Goal: Entertainment & Leisure: Consume media (video, audio)

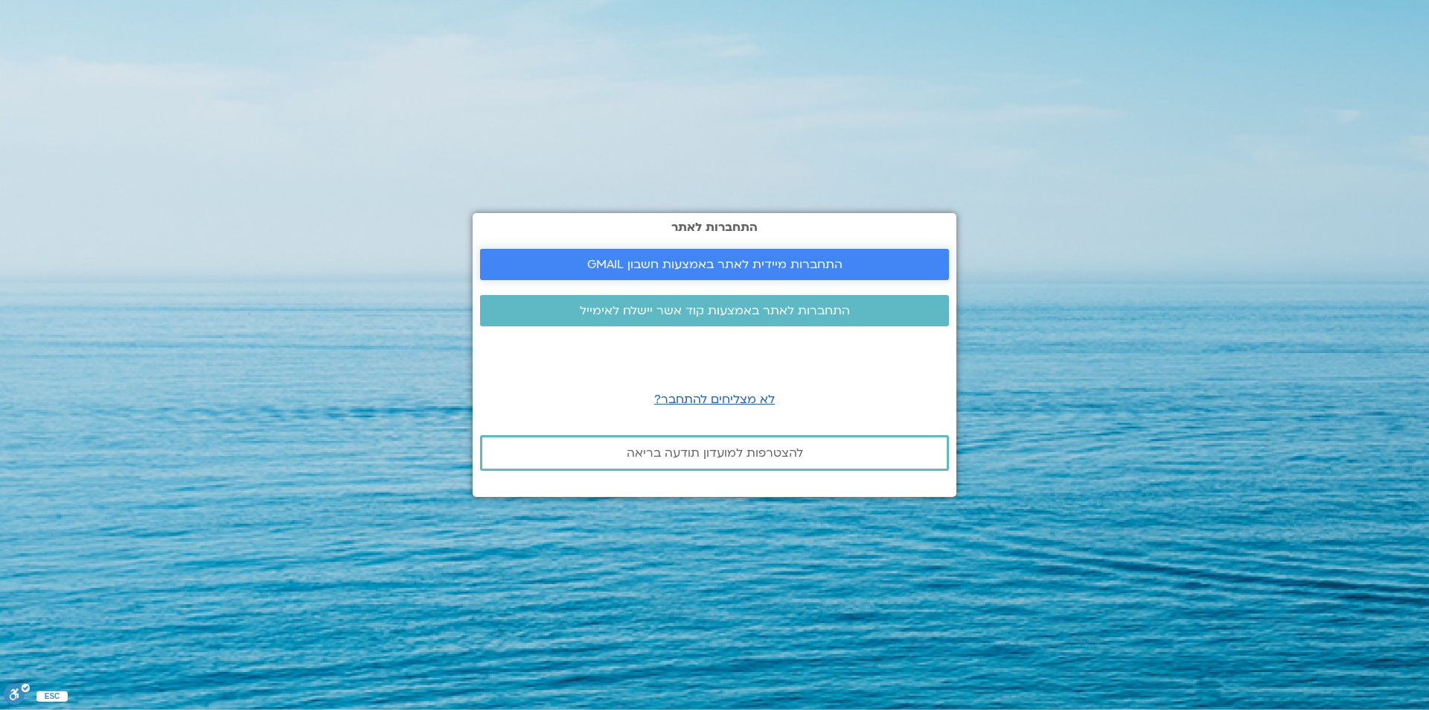
click at [741, 259] on span "התחברות מיידית לאתר באמצעות חשבון GMAIL" at bounding box center [714, 264] width 255 height 13
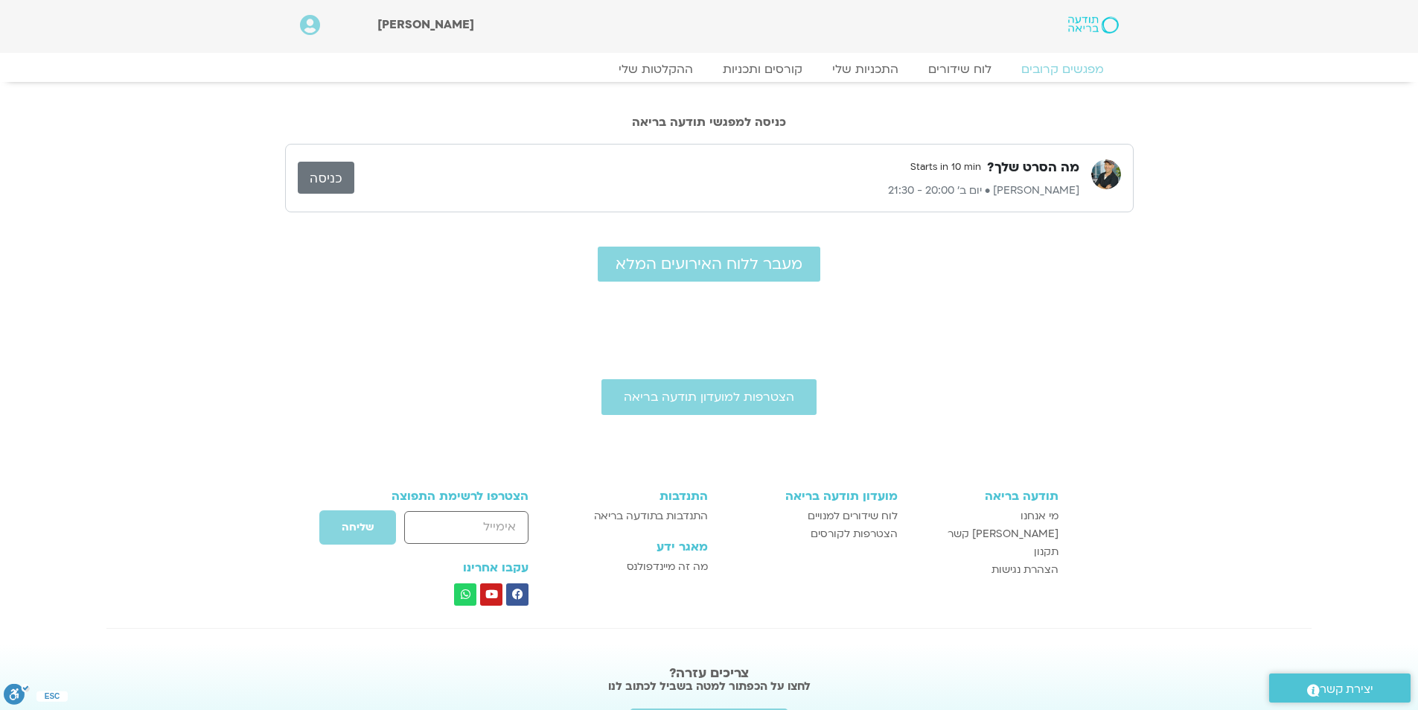
click at [320, 185] on link "כניסה" at bounding box center [326, 178] width 57 height 32
click at [639, 70] on link "ההקלטות שלי" at bounding box center [655, 69] width 125 height 18
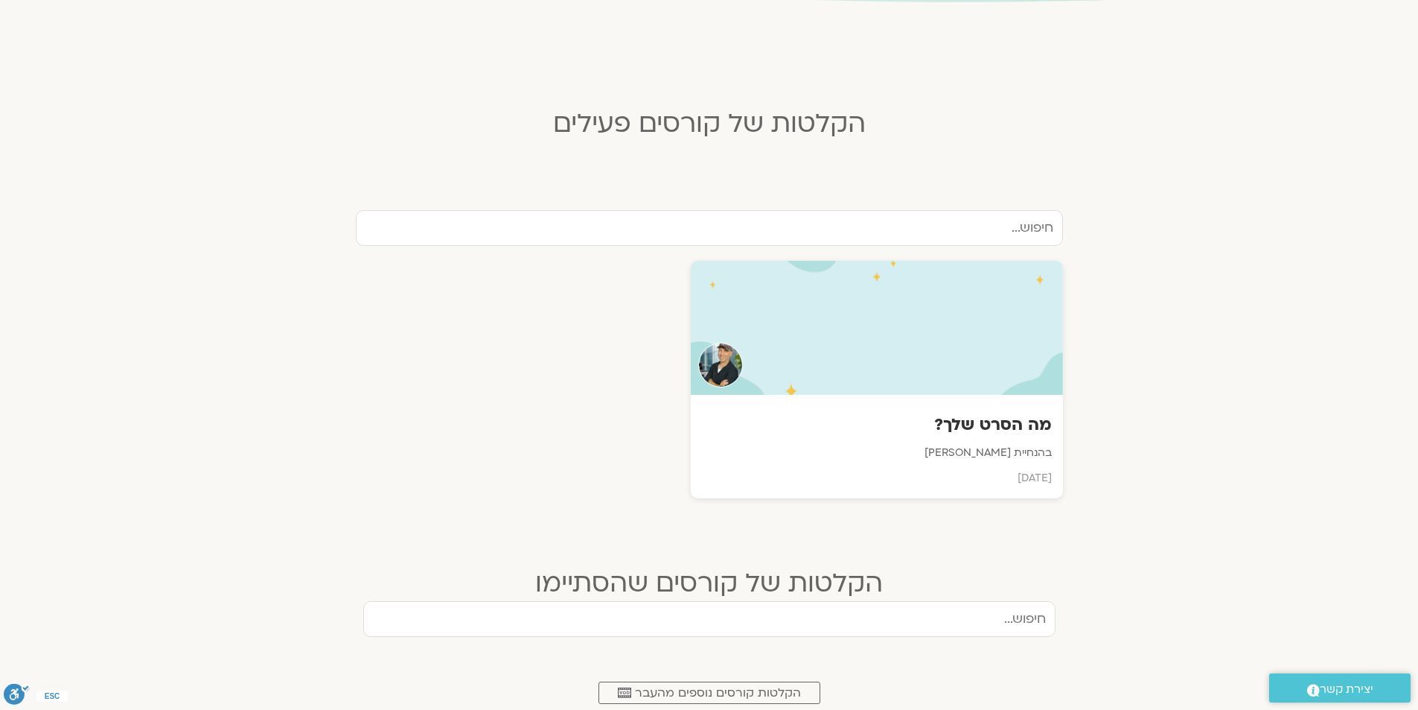
scroll to position [327, 0]
click at [919, 352] on div at bounding box center [877, 328] width 376 height 136
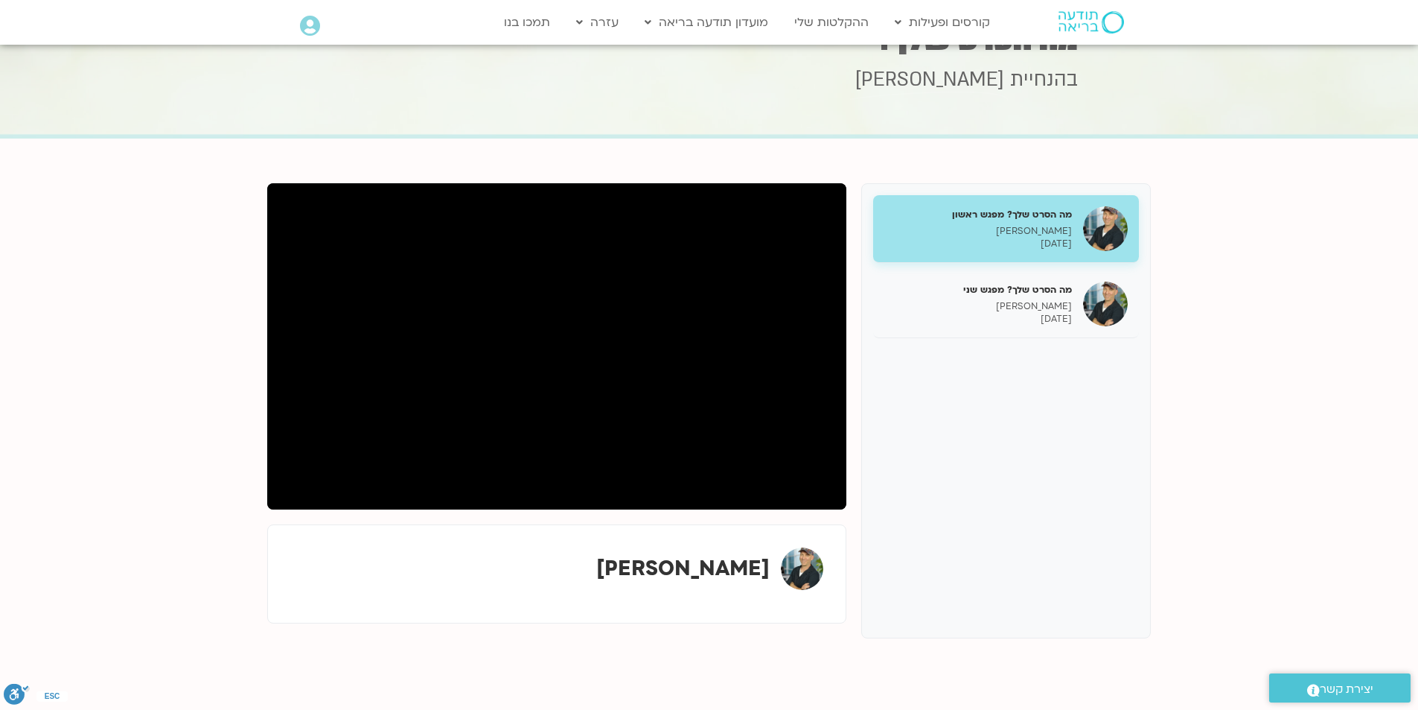
scroll to position [56, 0]
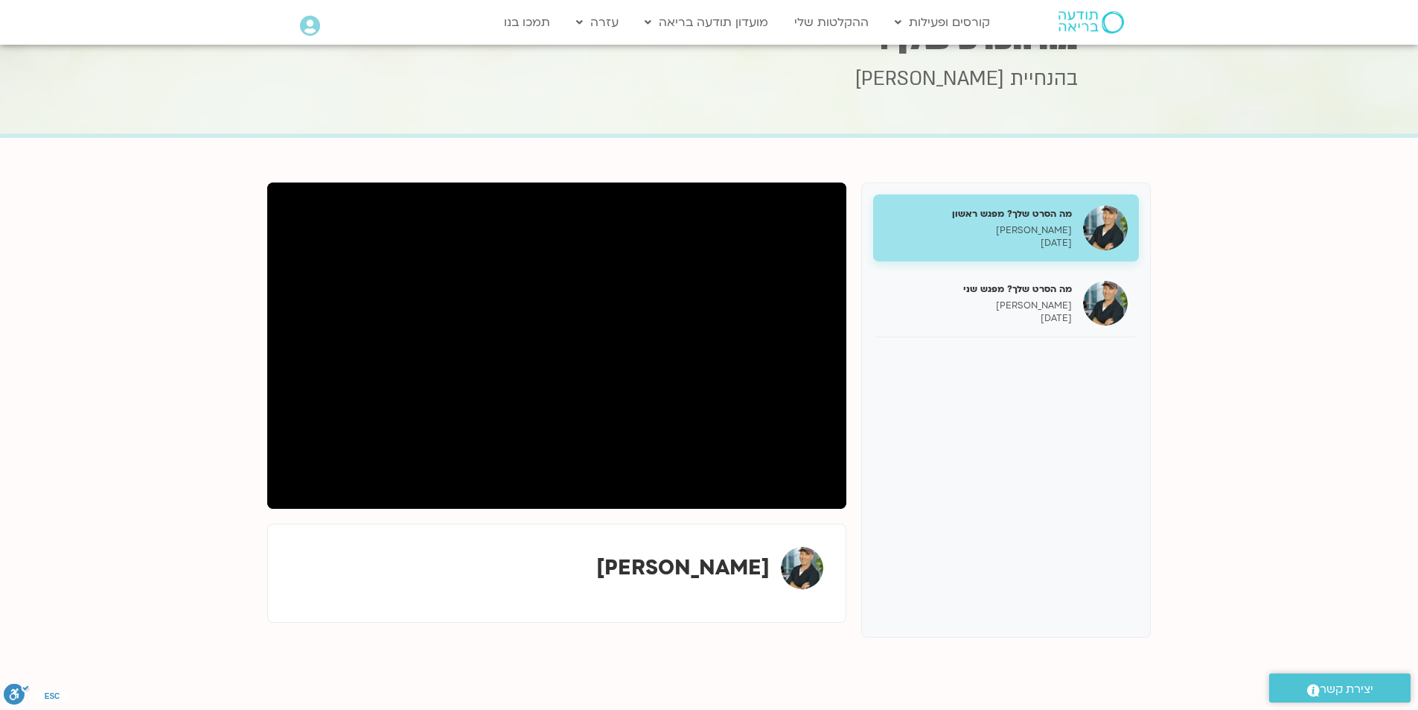
click at [945, 524] on div "מה הסרט שלך? מפגש ראשון [PERSON_NAME] [DATE] מה הסרט שלך? מפגש שני [PERSON_NAME…" at bounding box center [1006, 409] width 290 height 455
